Goal: Transaction & Acquisition: Purchase product/service

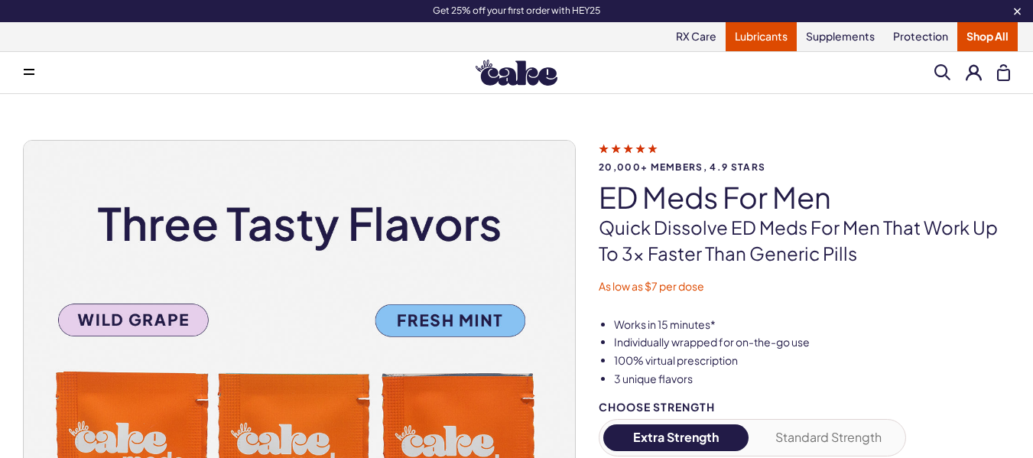
click at [744, 34] on link "Lubricants" at bounding box center [760, 36] width 71 height 29
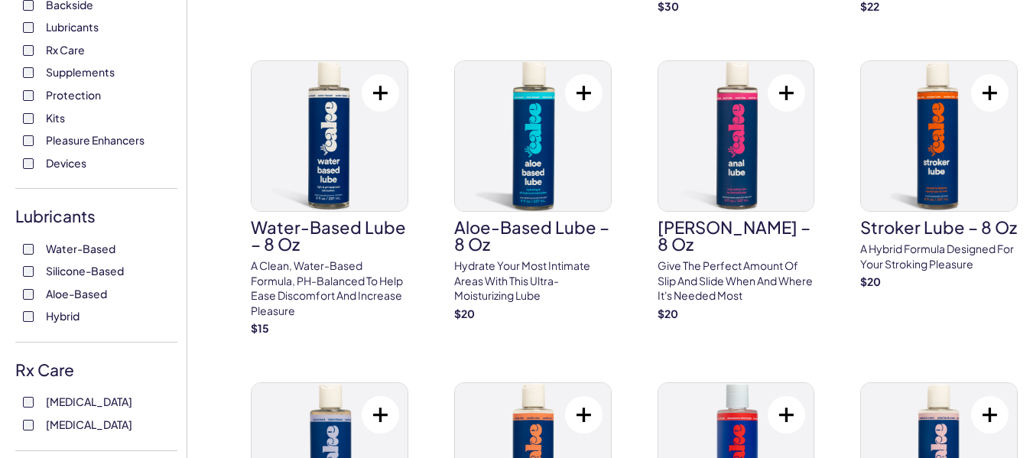
scroll to position [801, 0]
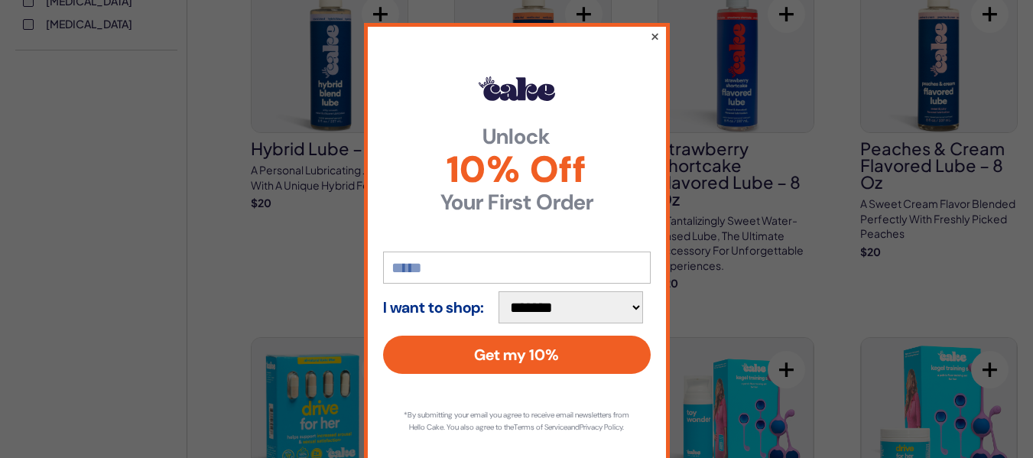
click at [649, 38] on button "×" at bounding box center [654, 36] width 10 height 18
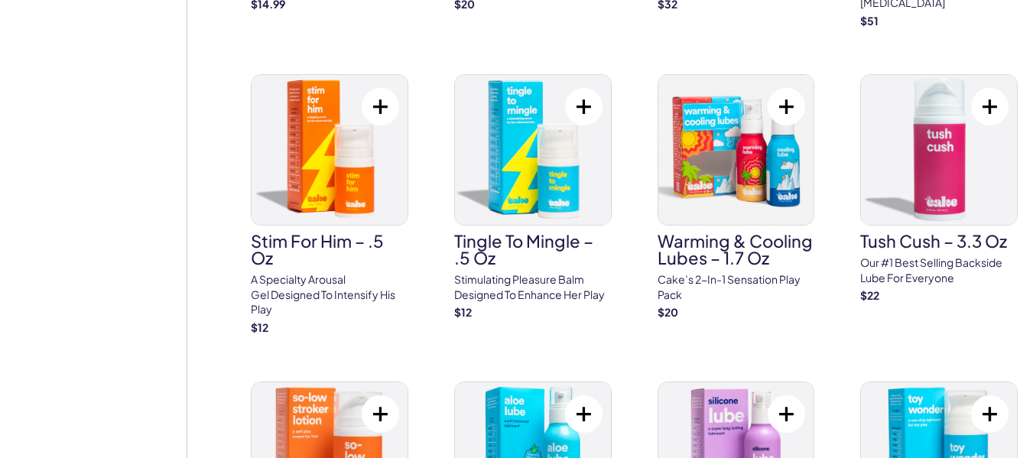
scroll to position [1385, 0]
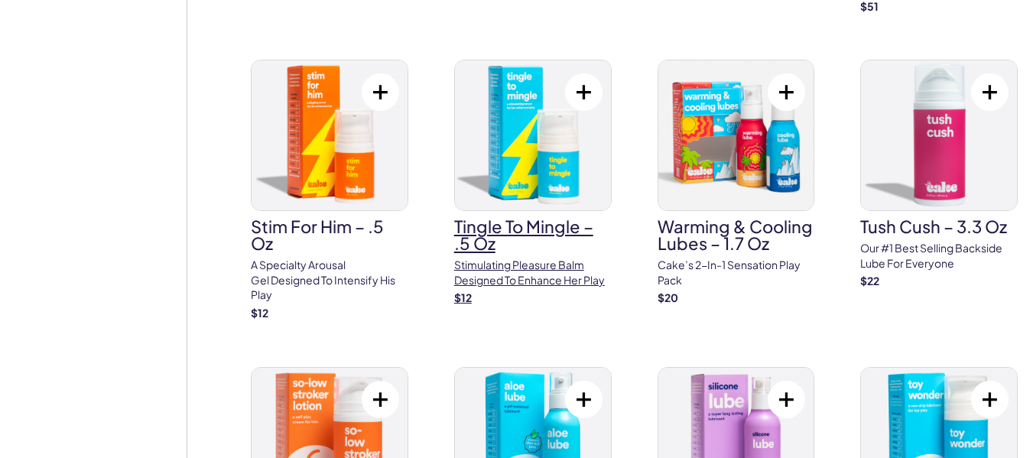
click at [522, 258] on p "Stimulating pleasure balm designed to enhance her play" at bounding box center [532, 273] width 157 height 30
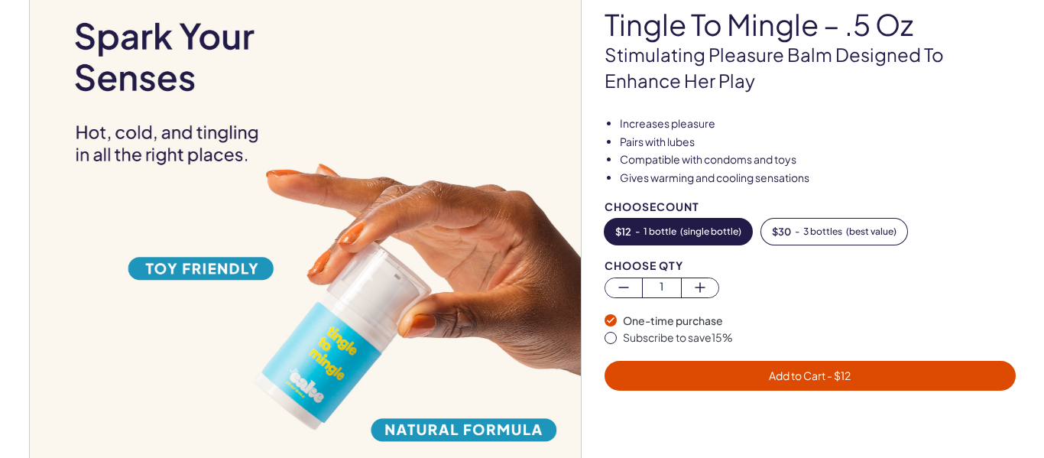
scroll to position [153, 0]
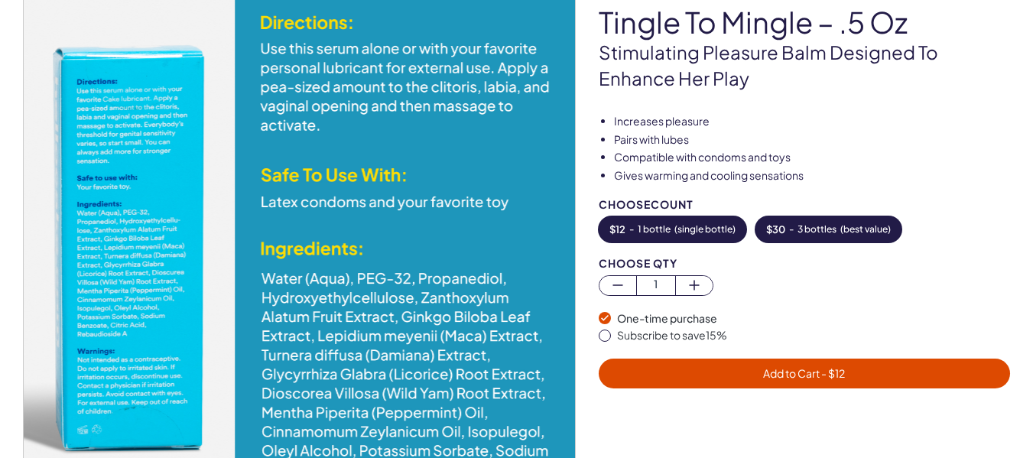
click at [842, 222] on button "$ 30 - 3 bottles ( best value )" at bounding box center [828, 229] width 146 height 26
click at [823, 384] on button "Add to Cart - $ 30" at bounding box center [804, 373] width 411 height 30
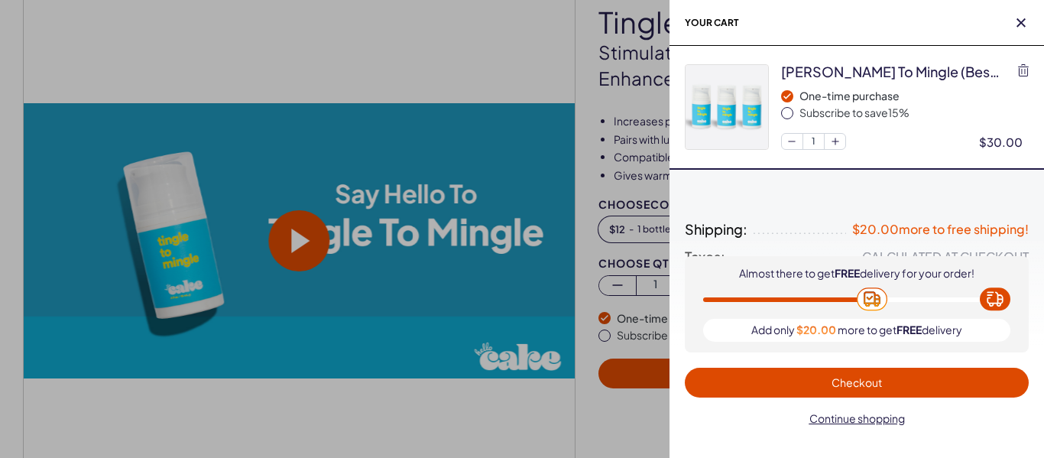
scroll to position [0, 0]
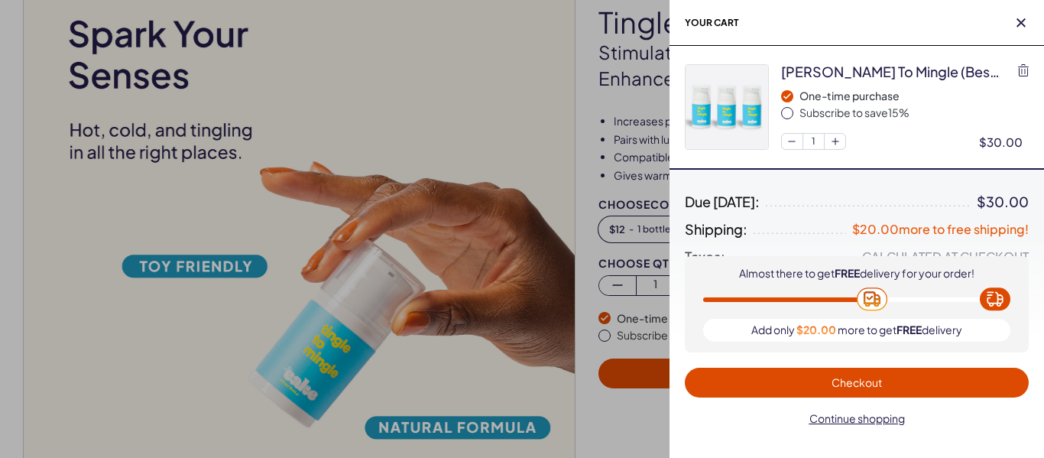
click at [823, 384] on span "Checkout" at bounding box center [857, 383] width 326 height 18
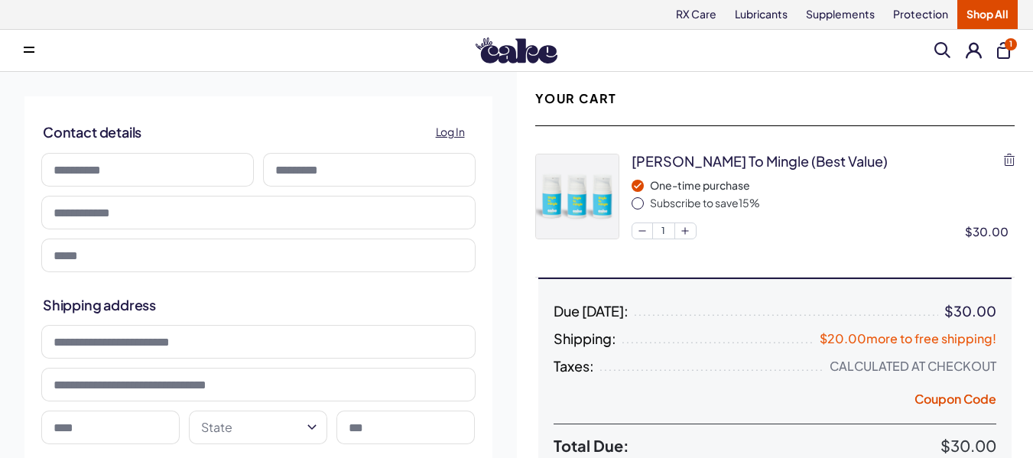
click at [214, 167] on input at bounding box center [147, 170] width 212 height 34
type input "******"
type input "**********"
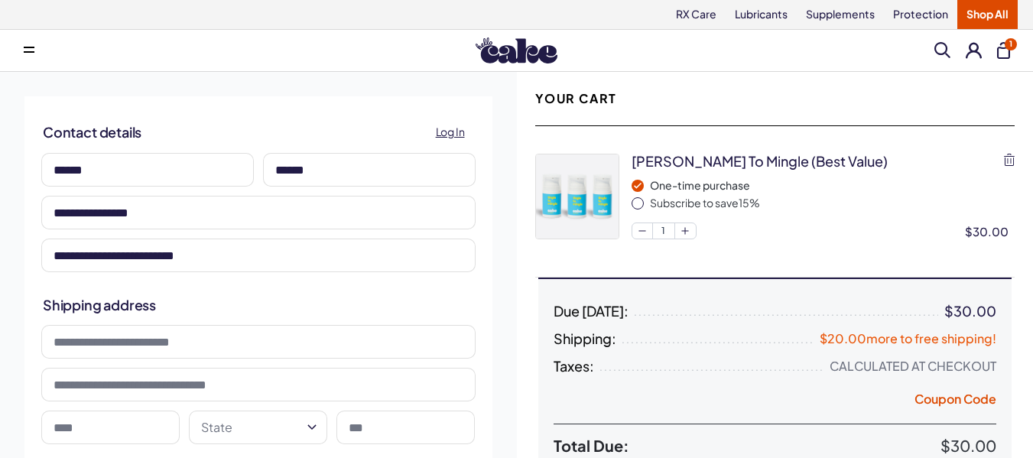
click at [209, 342] on input at bounding box center [258, 342] width 434 height 34
type input "**********"
click at [108, 419] on input at bounding box center [110, 427] width 138 height 34
type input "********"
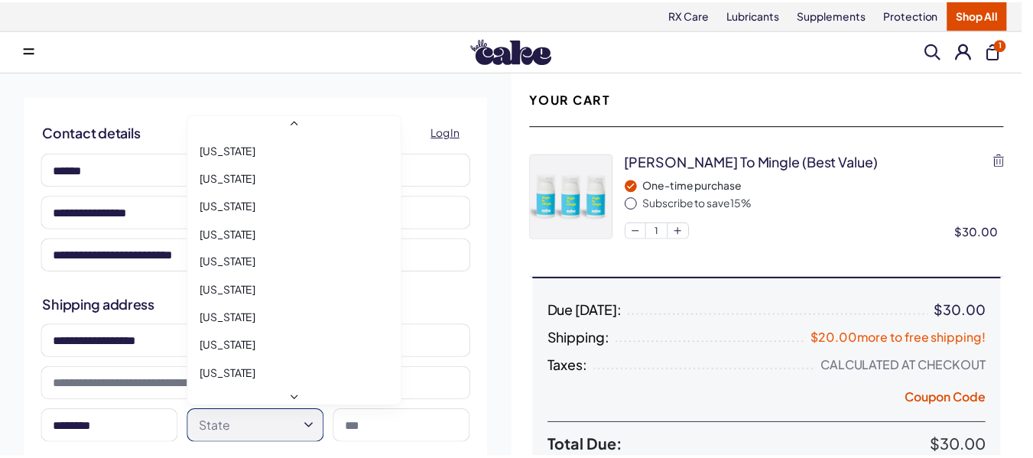
scroll to position [470, 0]
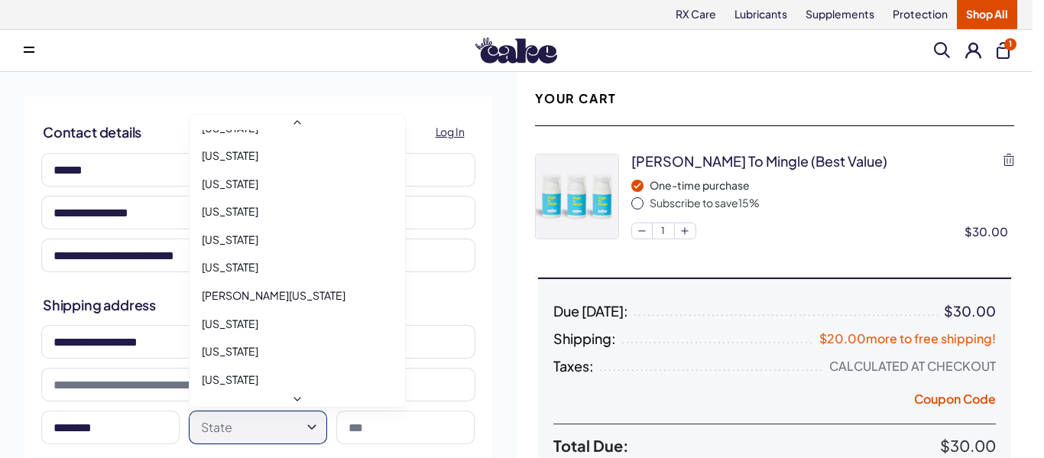
select select "**"
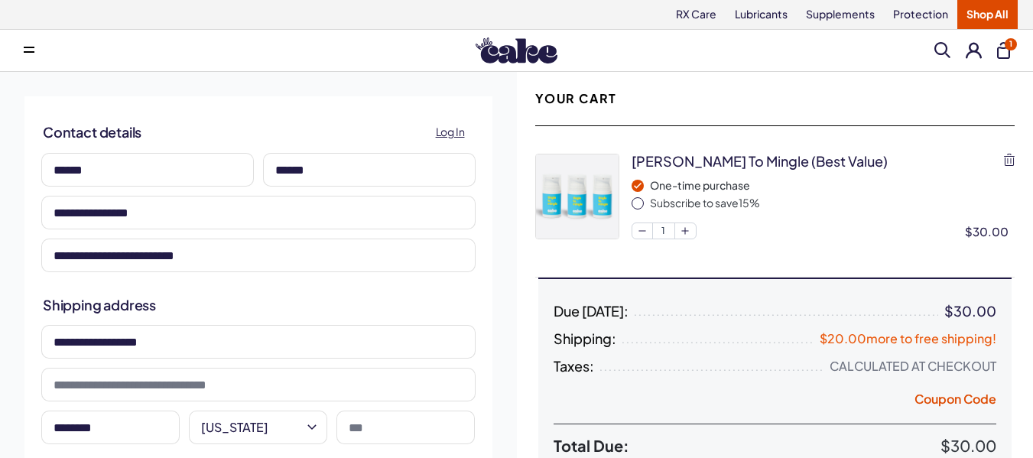
click at [386, 426] on input at bounding box center [405, 427] width 138 height 34
type input "*****"
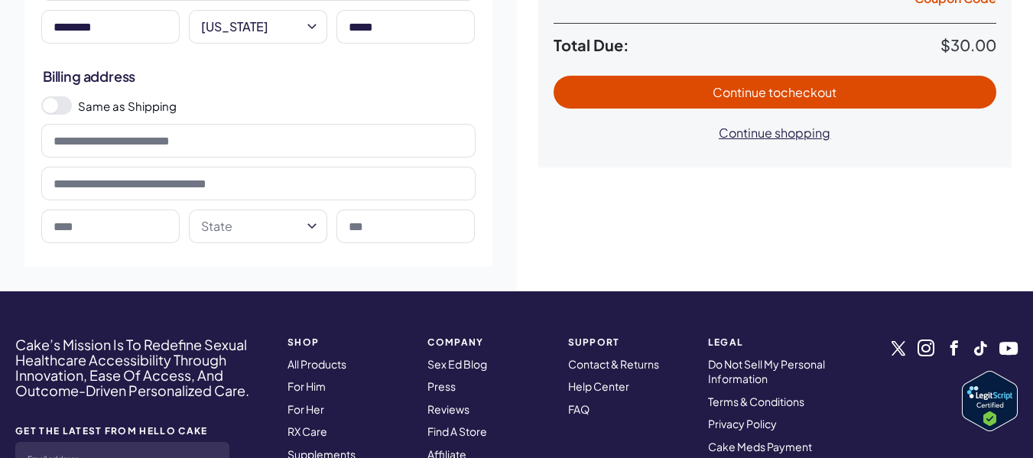
click at [54, 102] on span at bounding box center [50, 105] width 15 height 15
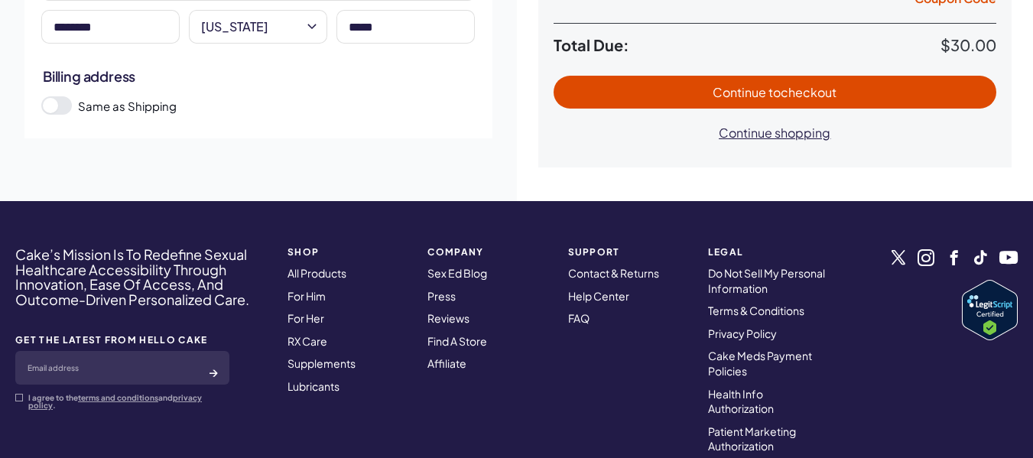
click at [714, 92] on span "Continue to checkout" at bounding box center [774, 92] width 124 height 16
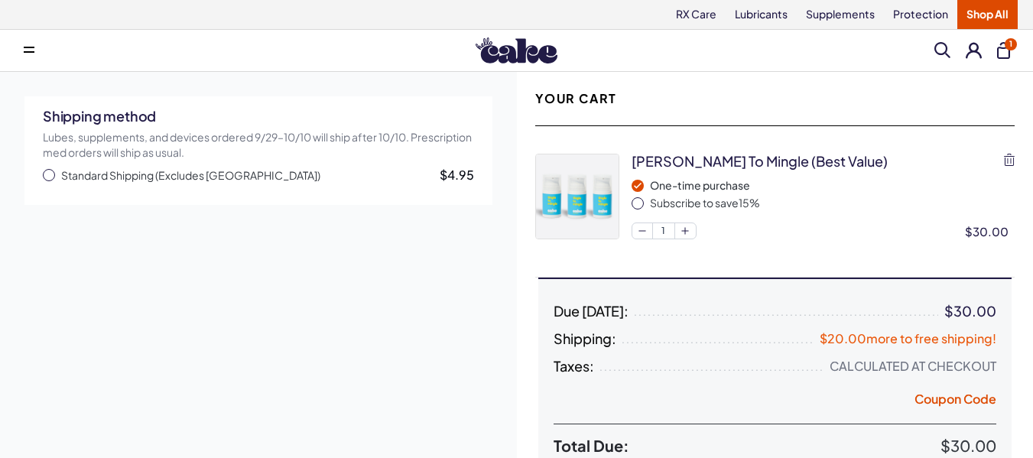
click at [49, 174] on span "button" at bounding box center [49, 175] width 12 height 12
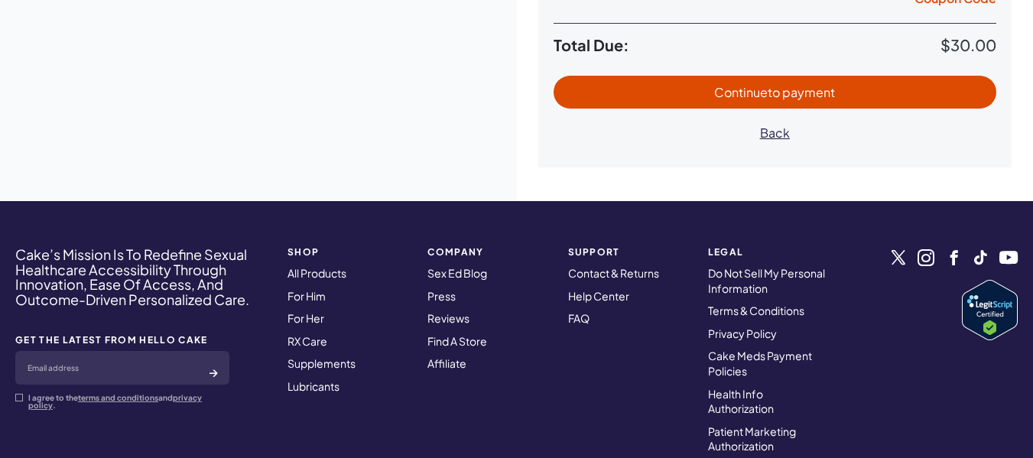
click at [816, 97] on span "to payment" at bounding box center [800, 92] width 67 height 16
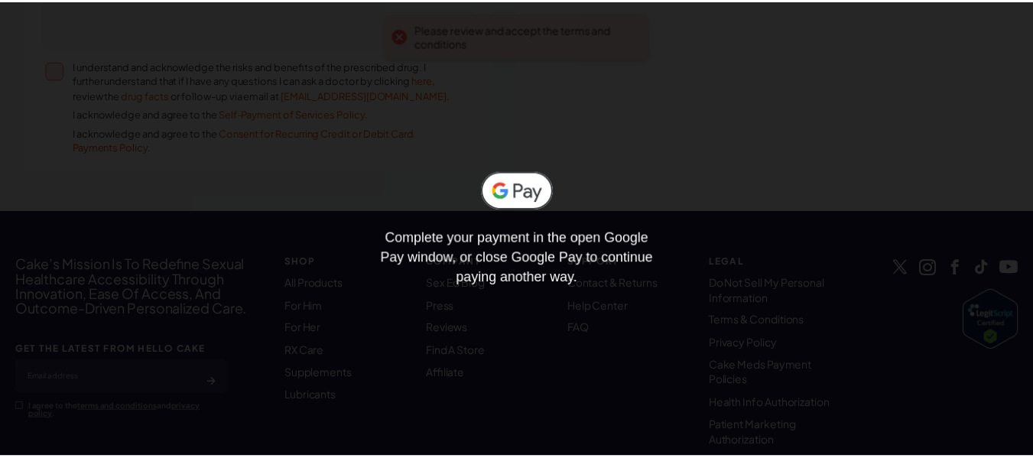
scroll to position [725, 0]
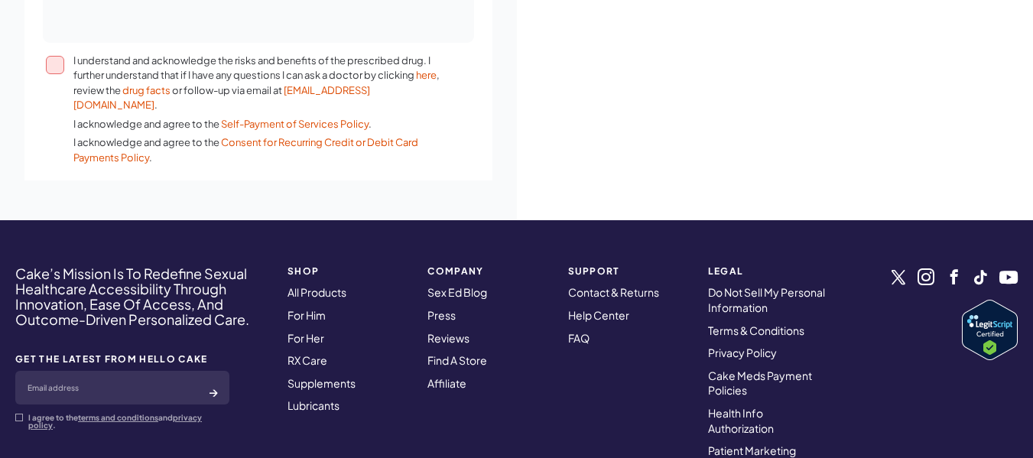
click at [51, 66] on button "I understand and acknowledge the risks and benefits of the prescribed drug. I f…" at bounding box center [55, 65] width 18 height 18
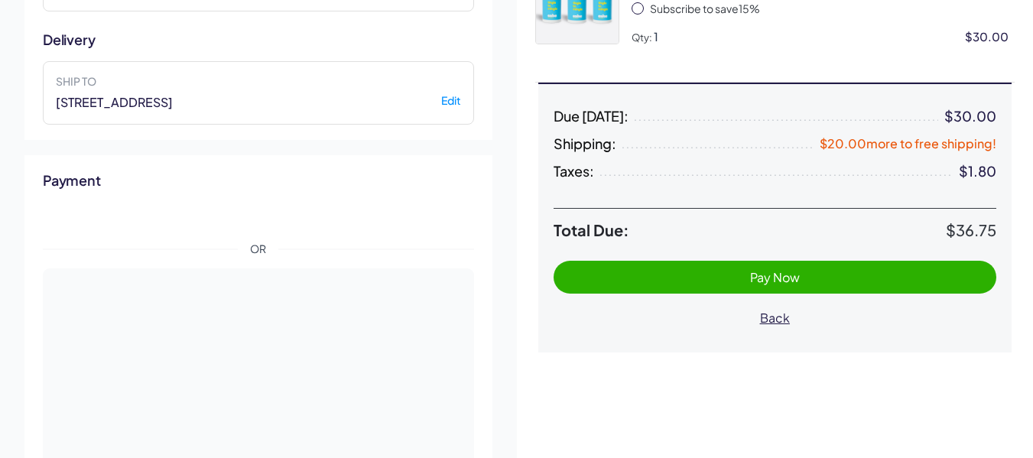
scroll to position [214, 0]
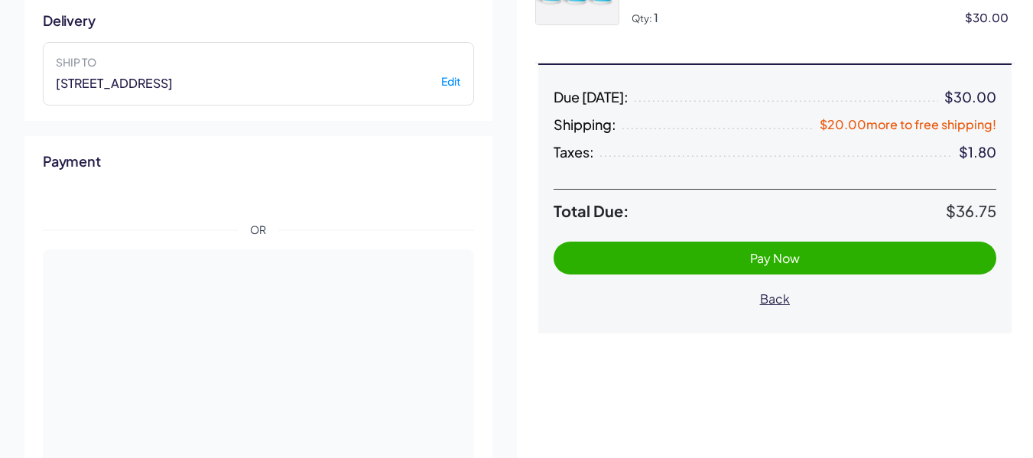
scroll to position [401, 0]
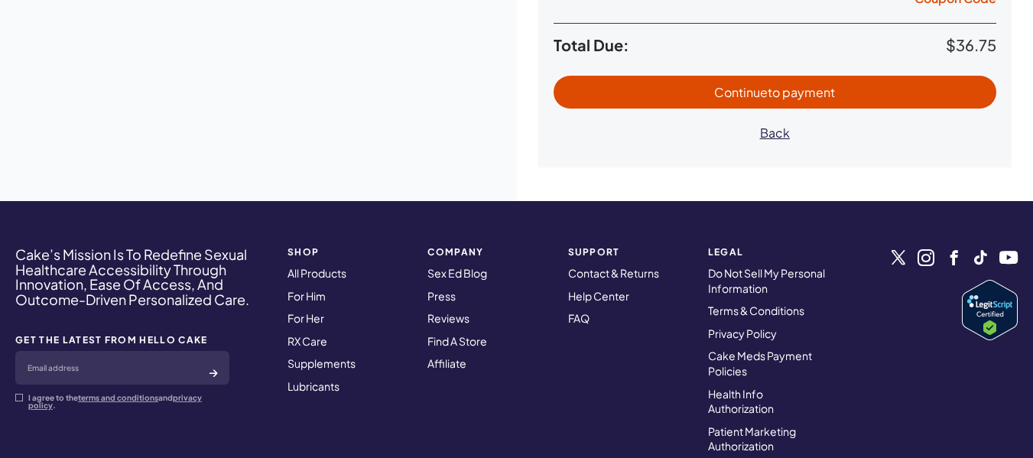
select select "**"
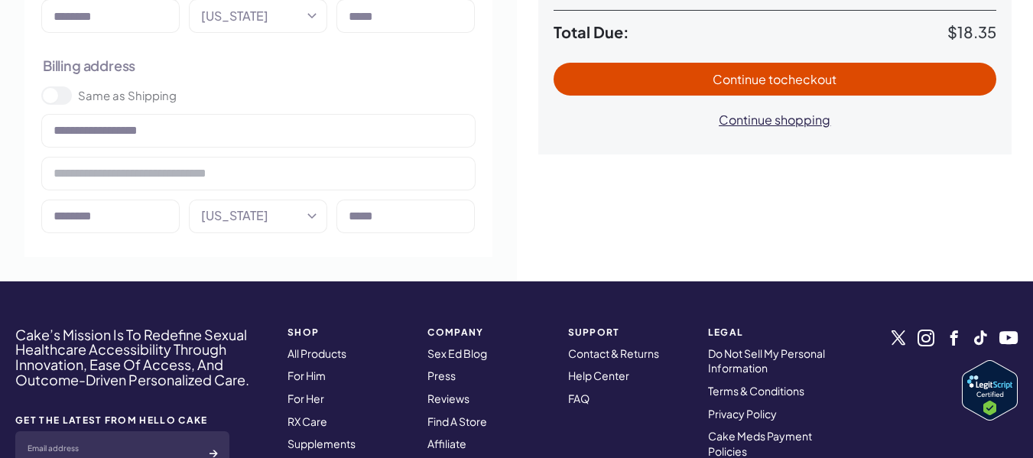
scroll to position [390, 0]
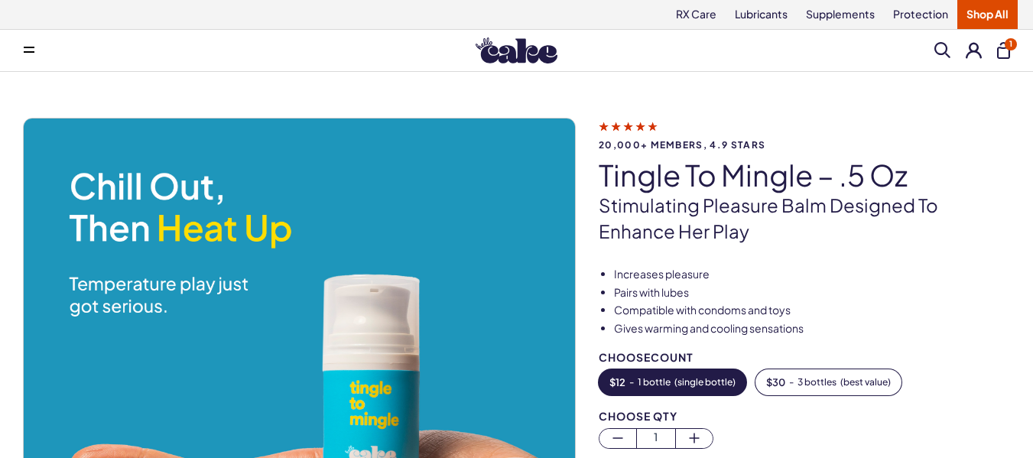
click at [1004, 50] on button "1" at bounding box center [1003, 50] width 13 height 17
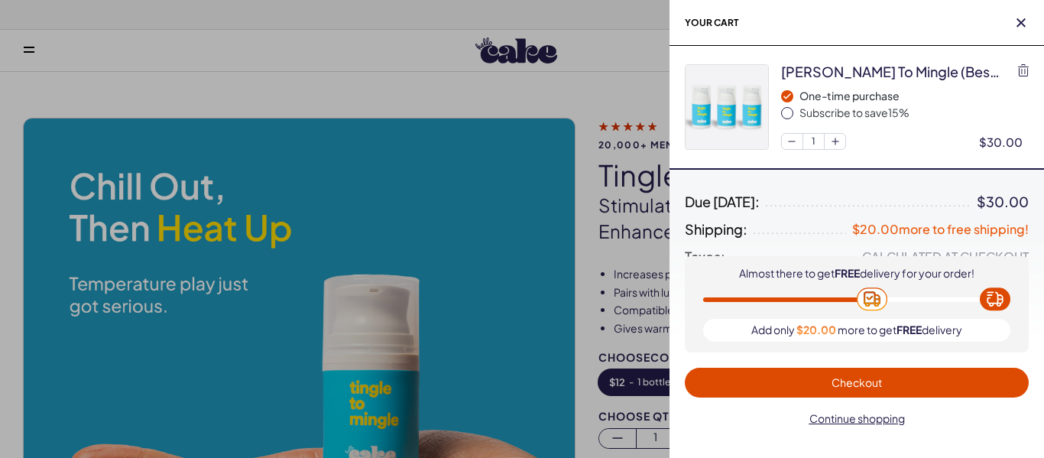
click at [848, 388] on span "Checkout" at bounding box center [857, 382] width 50 height 14
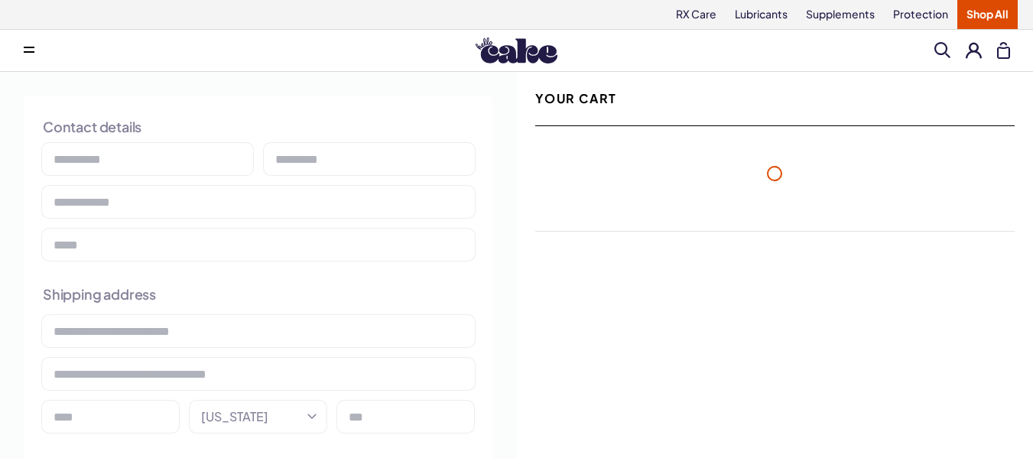
select select "**"
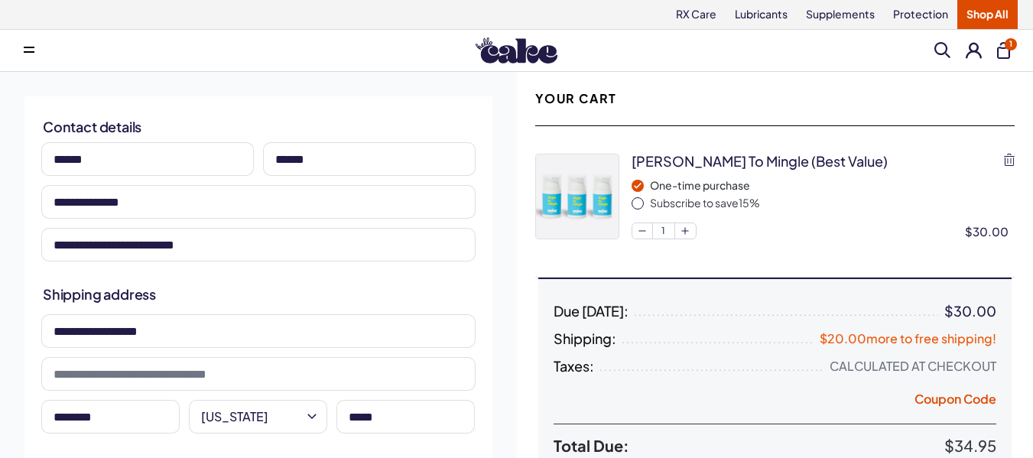
click at [998, 49] on button "1" at bounding box center [1003, 50] width 13 height 17
click at [1007, 159] on icon "button" at bounding box center [1009, 160] width 11 height 12
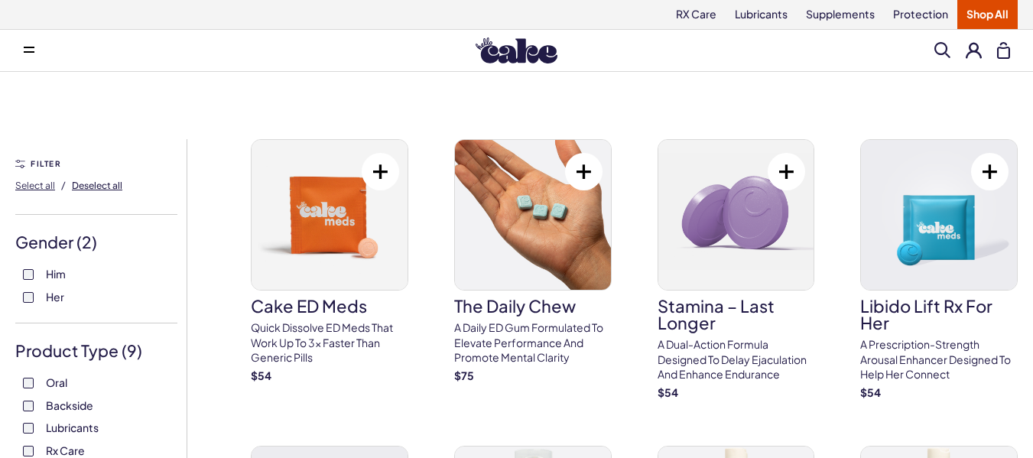
click at [99, 186] on span "Deselect all" at bounding box center [97, 185] width 50 height 11
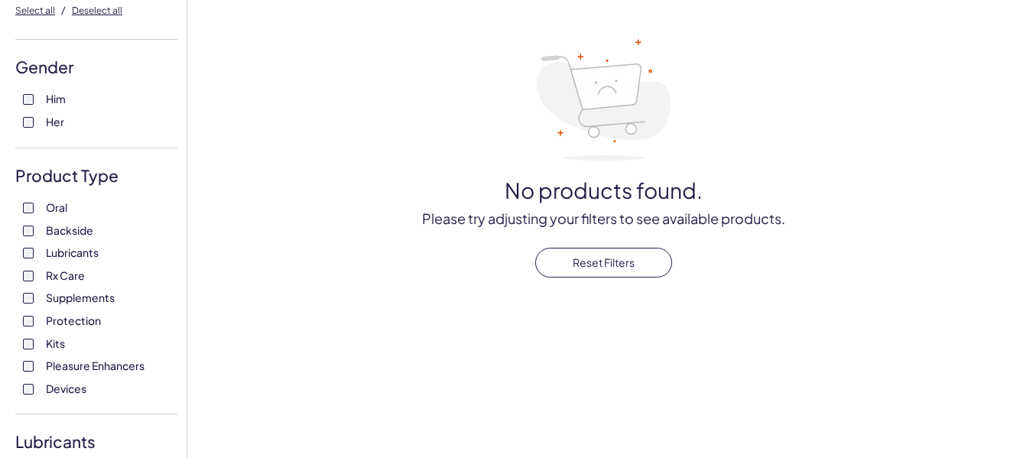
scroll to position [183, 0]
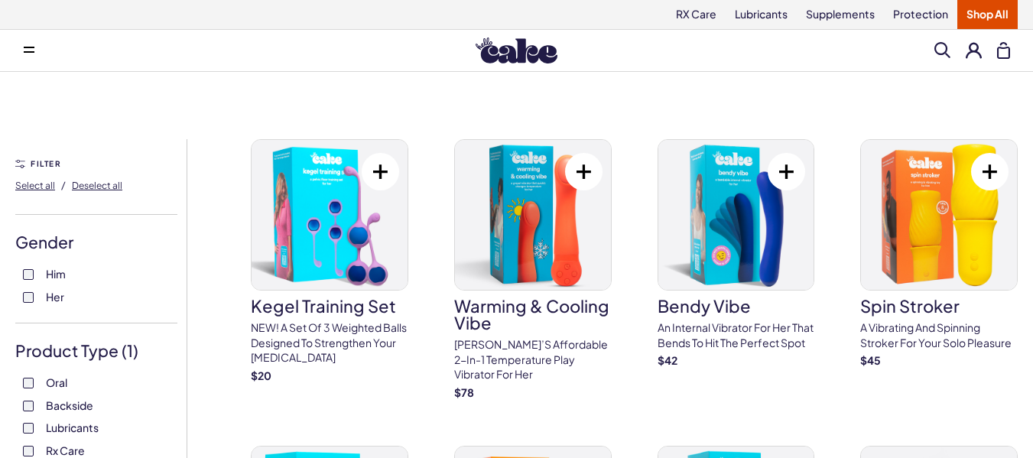
scroll to position [183, 0]
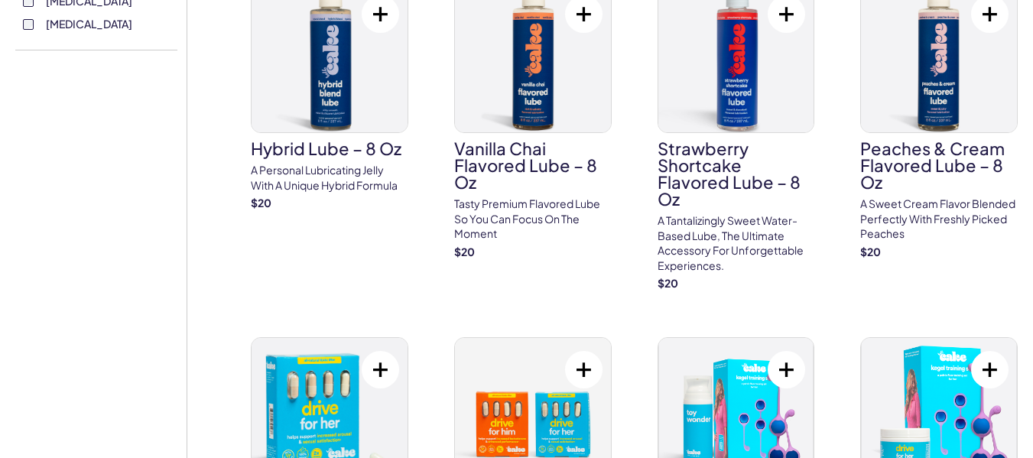
scroll to position [1202, 0]
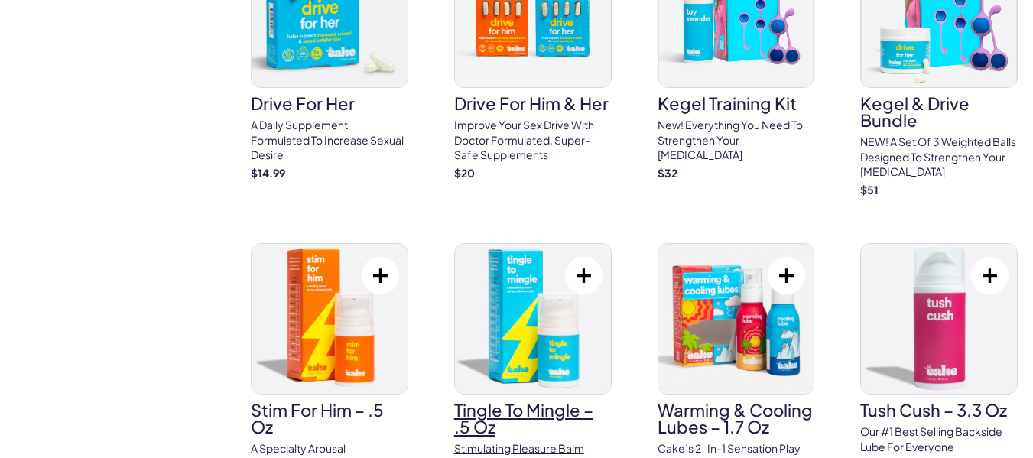
click at [514, 375] on img at bounding box center [533, 319] width 156 height 150
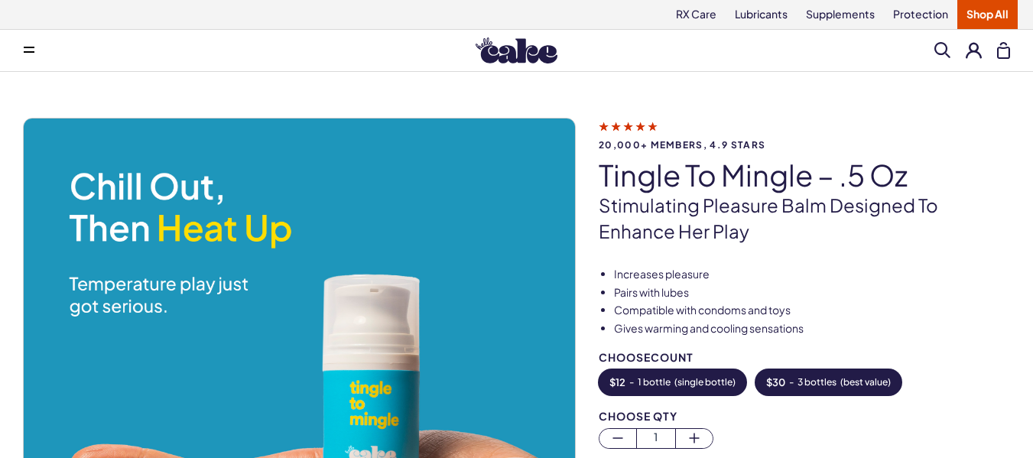
click at [846, 380] on span "( best value )" at bounding box center [865, 382] width 50 height 11
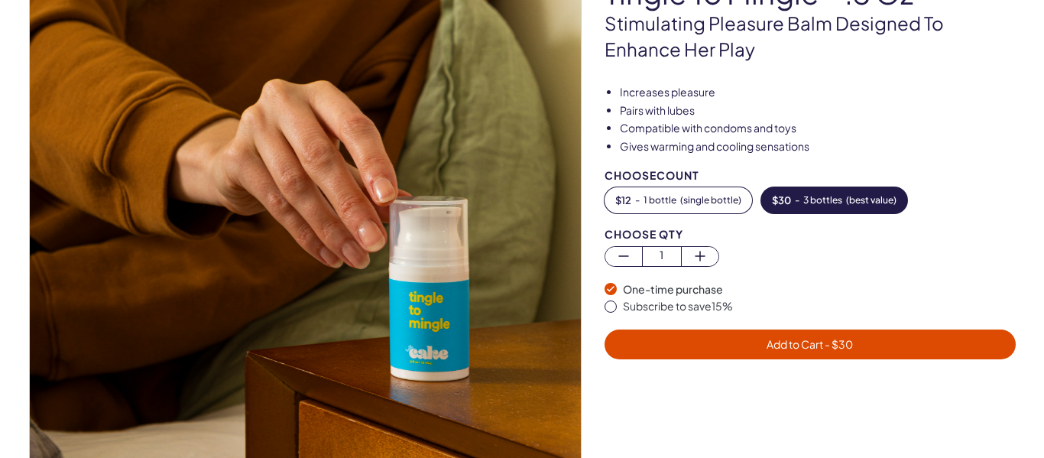
scroll to position [183, 0]
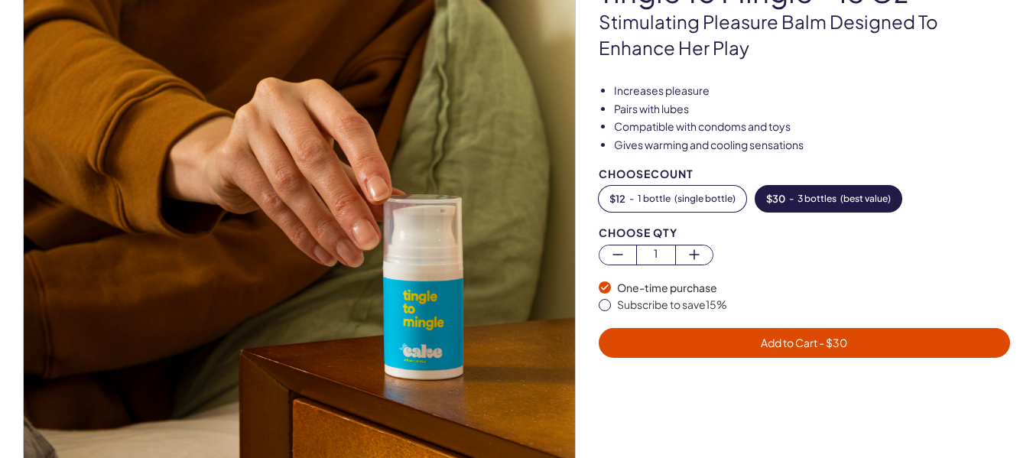
click at [829, 349] on span "- $ 30" at bounding box center [832, 343] width 30 height 14
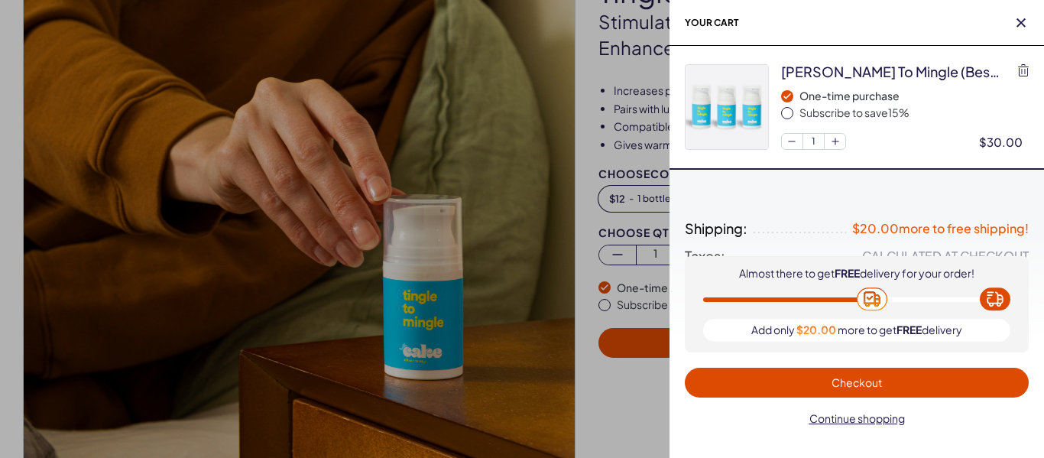
scroll to position [0, 0]
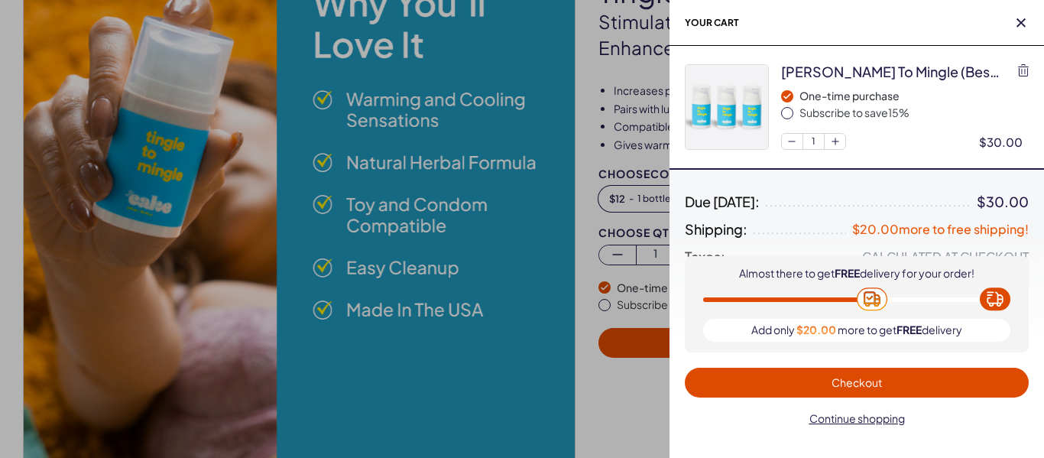
click at [845, 384] on span "Checkout" at bounding box center [857, 382] width 50 height 14
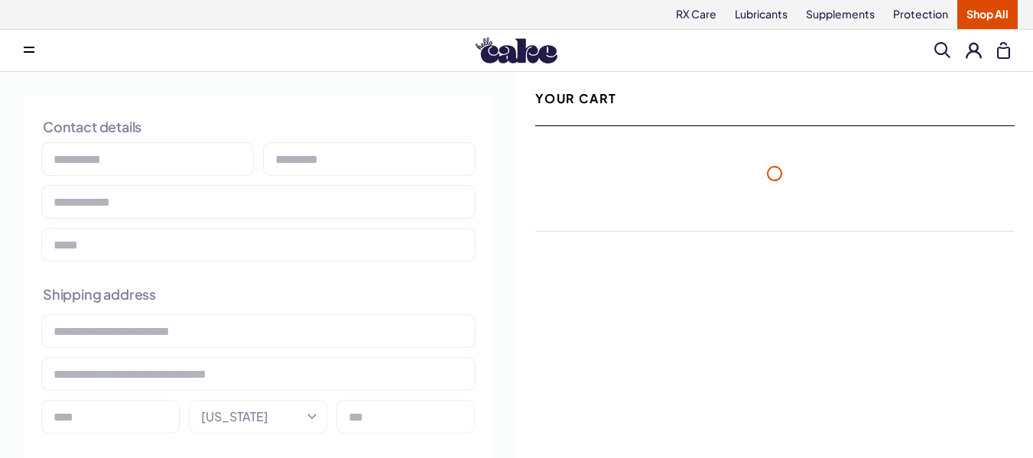
select select "**"
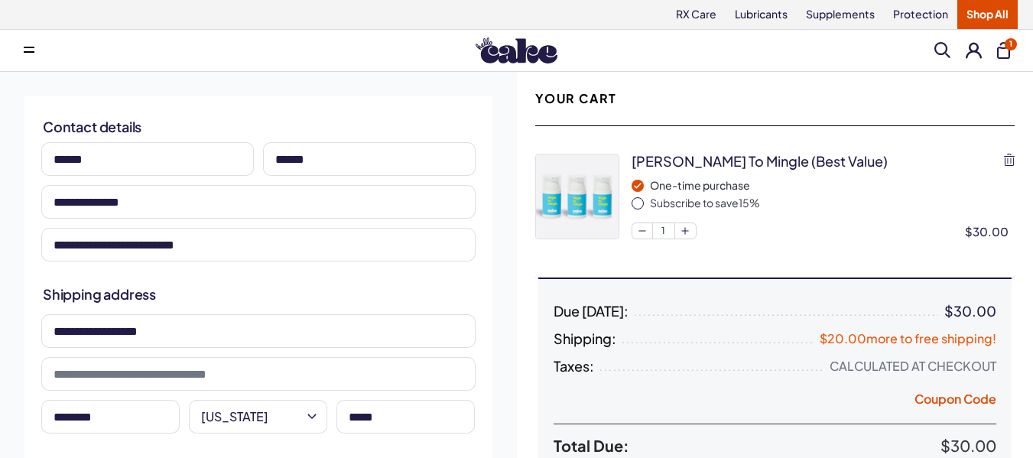
scroll to position [401, 0]
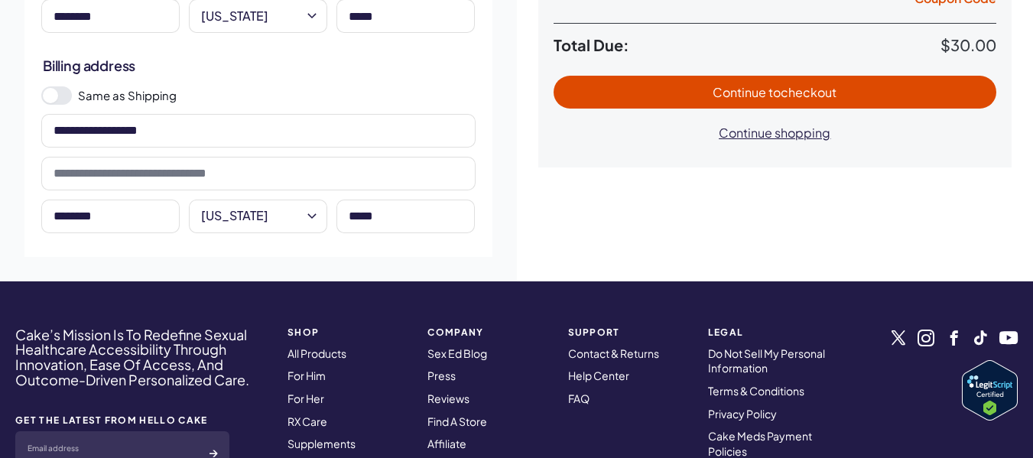
click at [52, 95] on span at bounding box center [50, 95] width 15 height 15
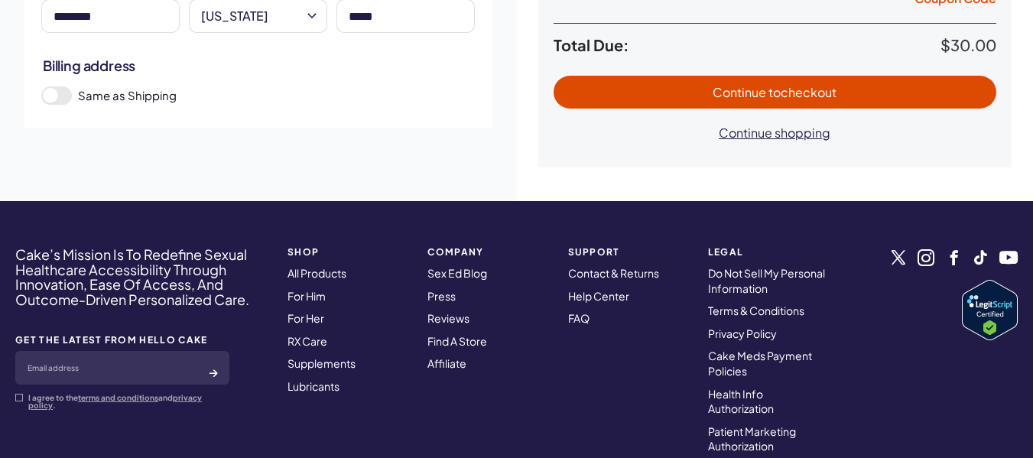
click at [883, 86] on span "Continue to checkout" at bounding box center [775, 92] width 413 height 18
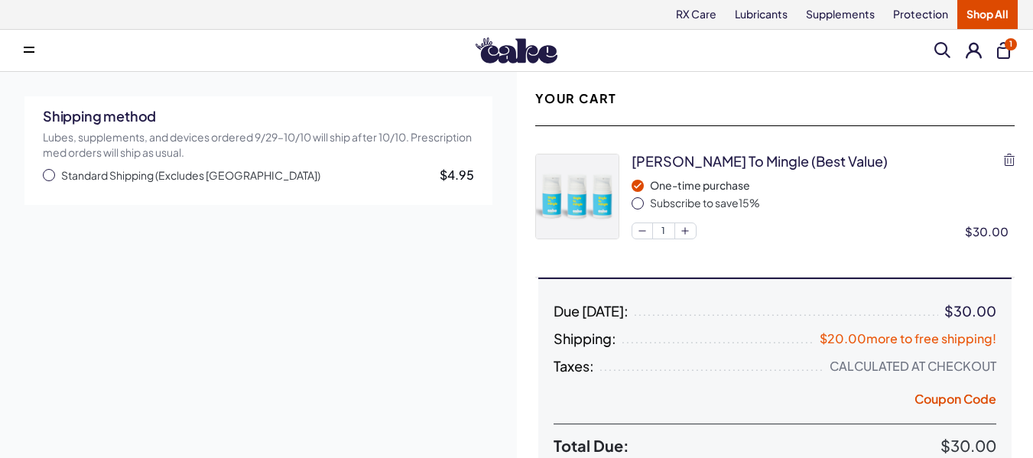
scroll to position [401, 0]
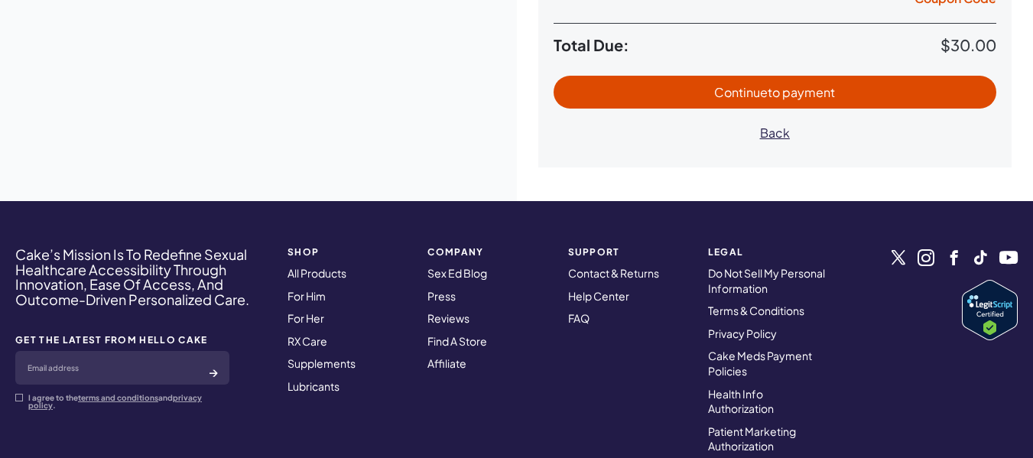
click at [801, 95] on span "to payment" at bounding box center [800, 92] width 67 height 16
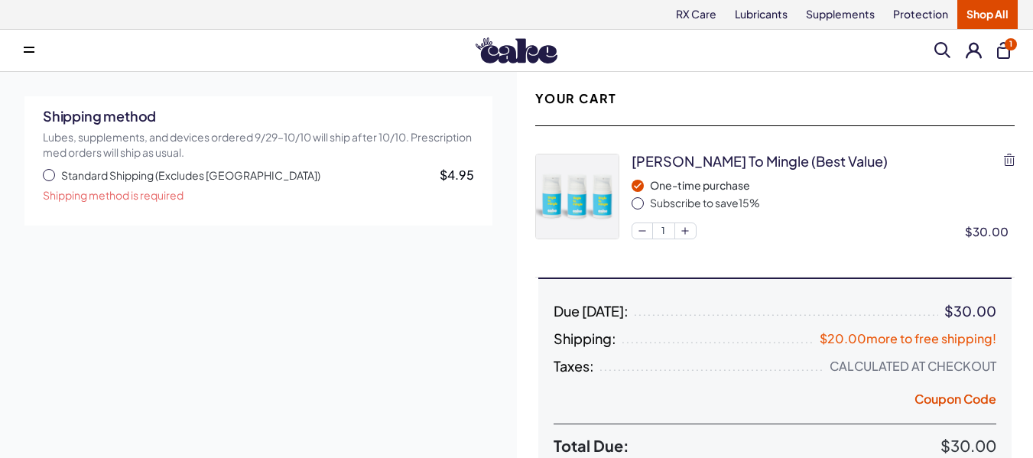
click at [45, 174] on span "button" at bounding box center [49, 175] width 12 height 12
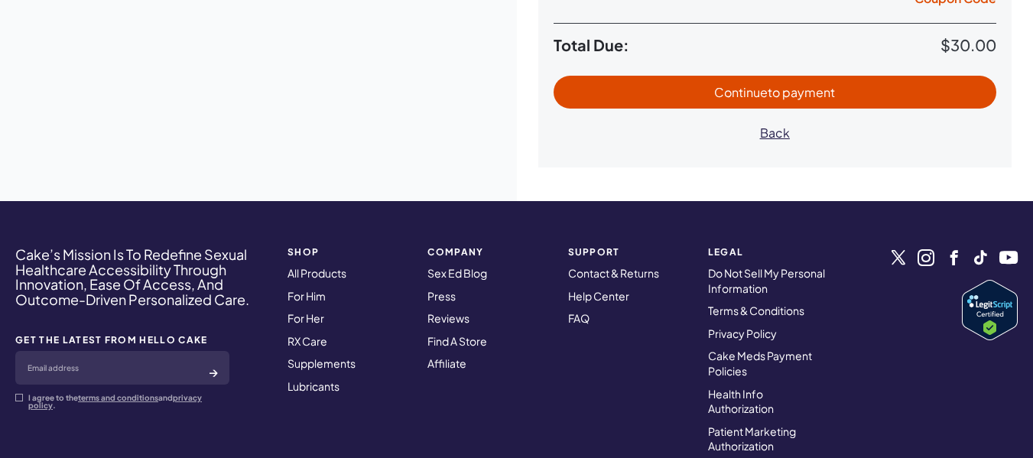
click at [784, 88] on span "to payment" at bounding box center [800, 92] width 67 height 16
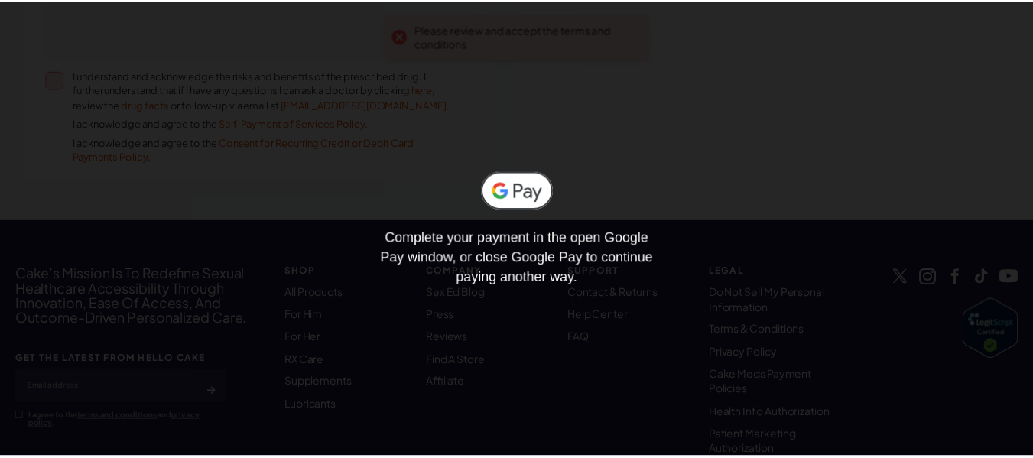
scroll to position [725, 0]
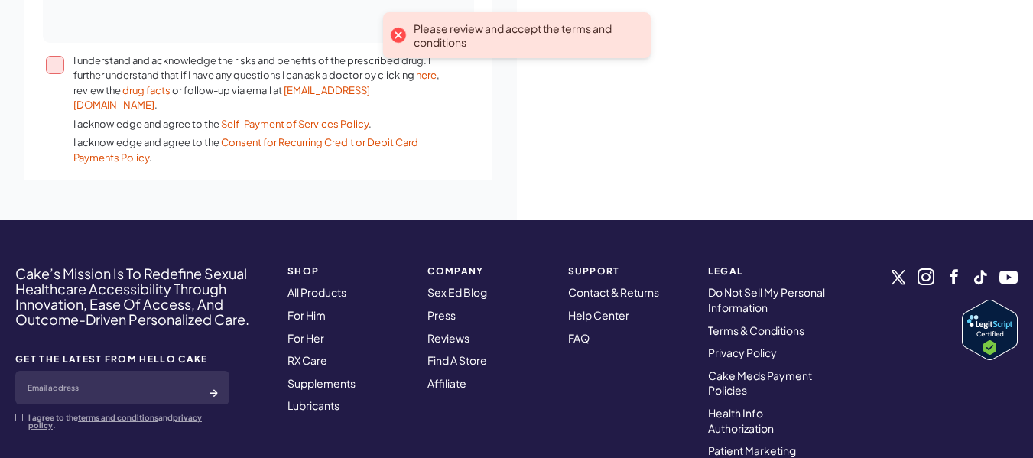
click at [57, 67] on button "I understand and acknowledge the risks and benefits of the prescribed drug. I f…" at bounding box center [55, 65] width 18 height 18
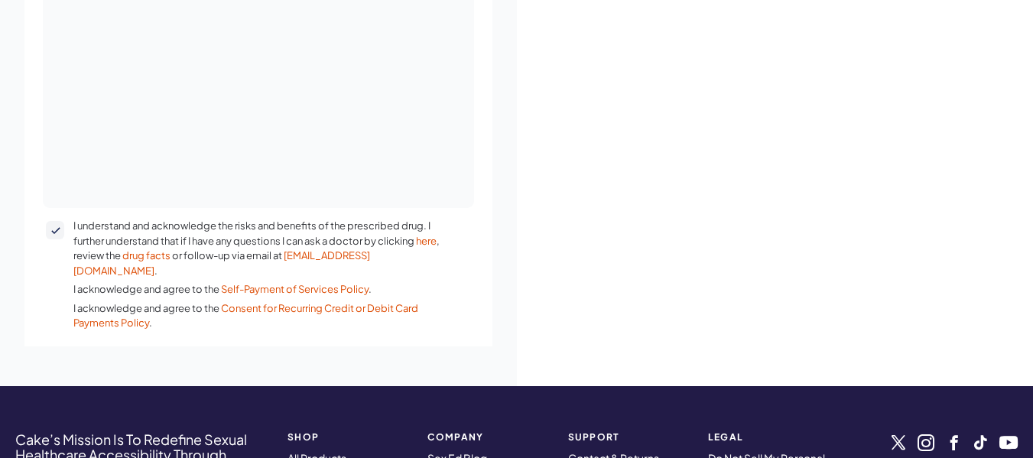
scroll to position [202, 0]
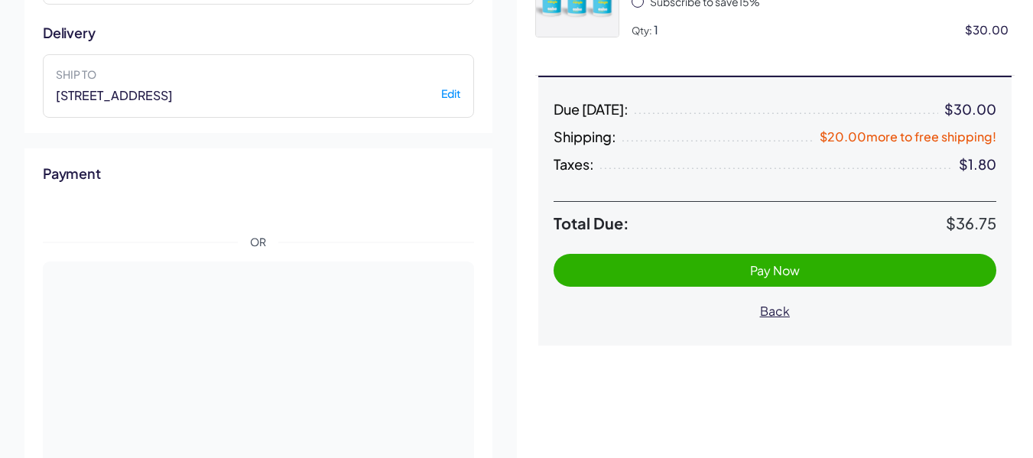
click at [813, 268] on span "Pay Now" at bounding box center [775, 270] width 413 height 18
